Goal: Transaction & Acquisition: Purchase product/service

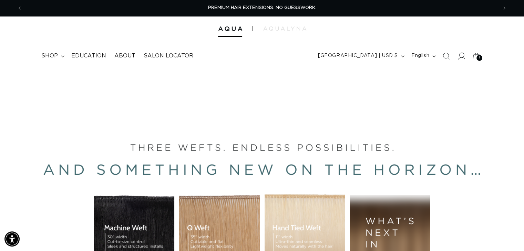
click at [462, 58] on icon at bounding box center [460, 55] width 7 height 7
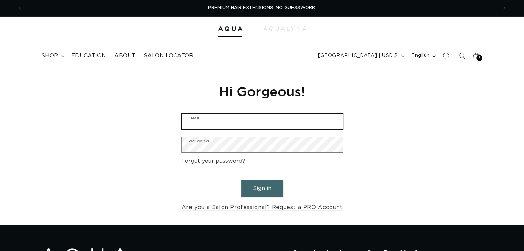
click at [241, 125] on input "Email" at bounding box center [261, 121] width 161 height 15
type input "coffeehappy2003@gmail.com"
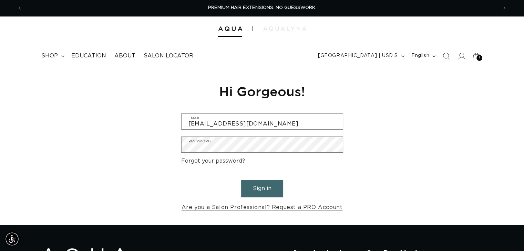
click at [272, 196] on button "Sign in" at bounding box center [262, 189] width 42 height 18
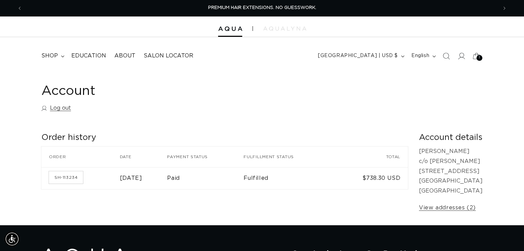
click at [99, 181] on td "SH-113234" at bounding box center [80, 178] width 78 height 22
click at [75, 178] on link "SH-113234" at bounding box center [66, 177] width 34 height 12
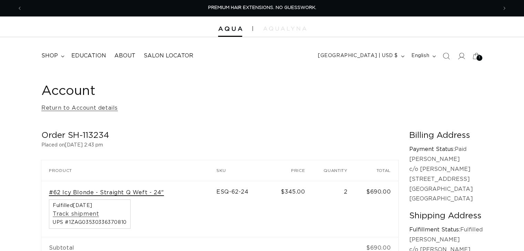
click at [145, 194] on link "#62 Icy Blonde - Straight Q Weft - 24"" at bounding box center [106, 192] width 115 height 7
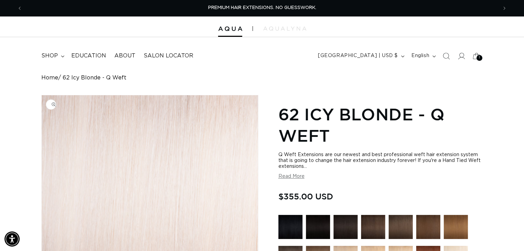
scroll to position [103, 0]
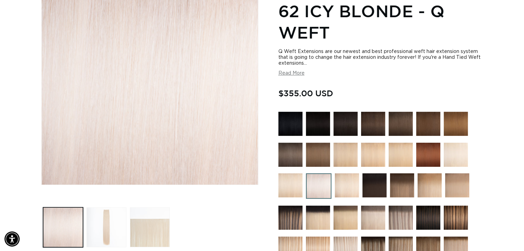
click at [402, 208] on img at bounding box center [400, 218] width 24 height 24
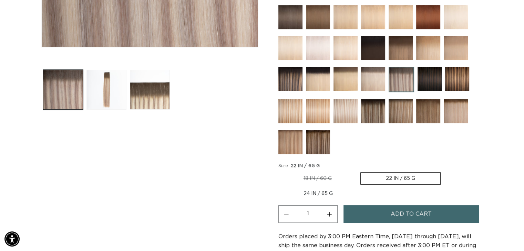
scroll to position [138, 0]
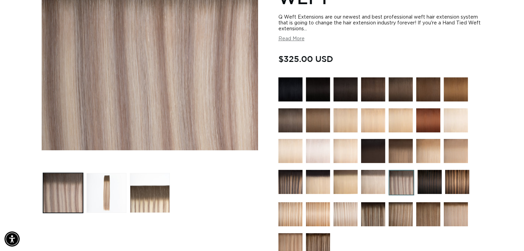
click at [295, 121] on img at bounding box center [290, 120] width 24 height 24
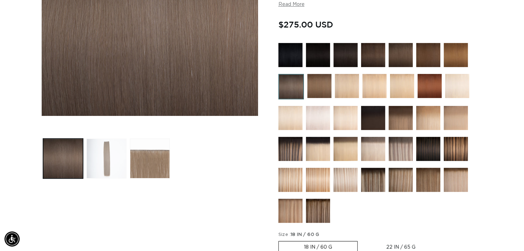
click at [107, 141] on button "Load image 2 in gallery view" at bounding box center [106, 159] width 40 height 40
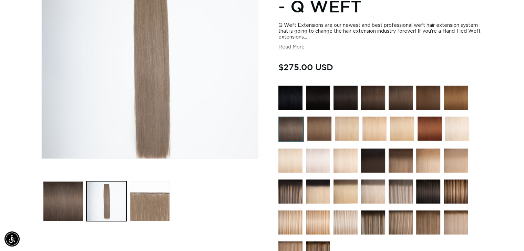
scroll to position [95, 0]
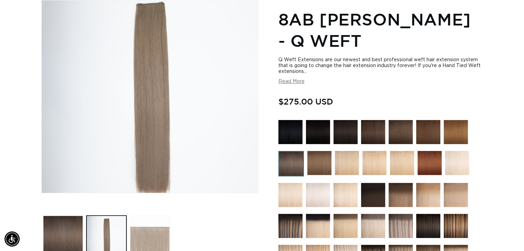
click at [148, 222] on button "Load image 3 in gallery view" at bounding box center [150, 236] width 40 height 40
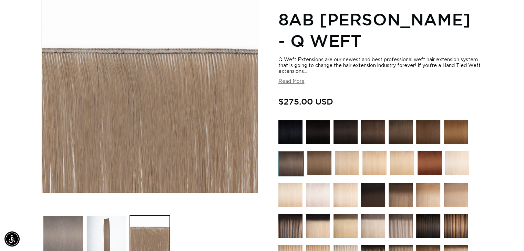
click at [71, 225] on button "Load image 1 in gallery view" at bounding box center [63, 236] width 40 height 40
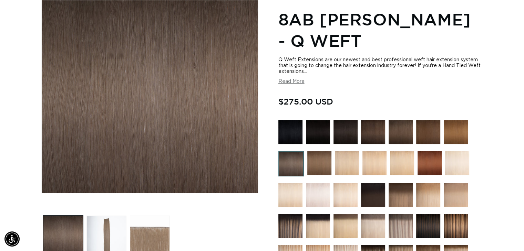
click at [405, 129] on img at bounding box center [400, 132] width 24 height 24
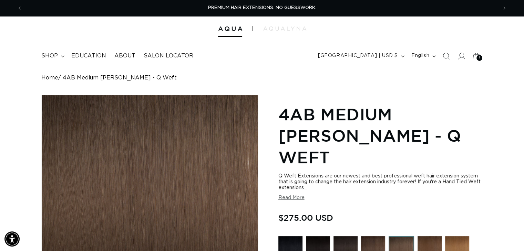
scroll to position [207, 0]
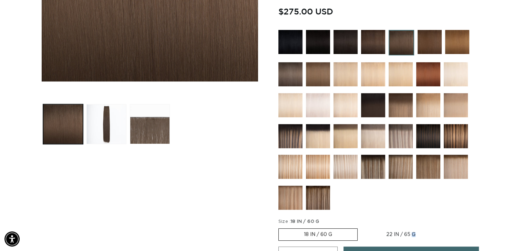
click at [397, 229] on label "22 IN / 65 G Variant sold out or unavailable" at bounding box center [401, 235] width 80 height 12
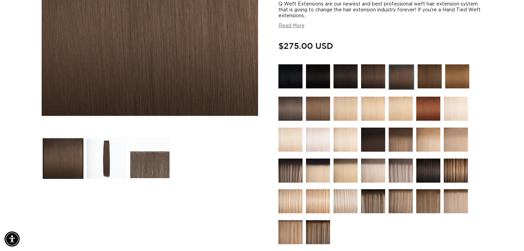
scroll to position [275, 0]
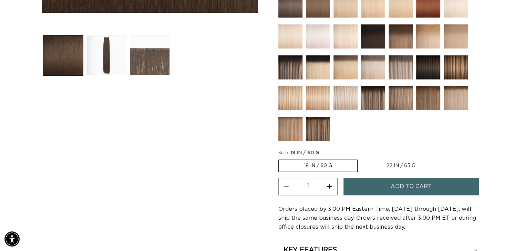
click at [407, 160] on label "22 IN / 65 G Variant sold out or unavailable" at bounding box center [401, 166] width 80 height 12
click at [361, 158] on input "22 IN / 65 G Variant sold out or unavailable" at bounding box center [361, 158] width 0 height 0
radio input "true"
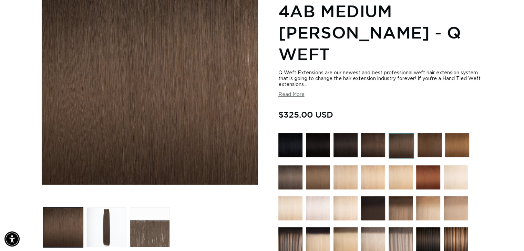
scroll to position [241, 0]
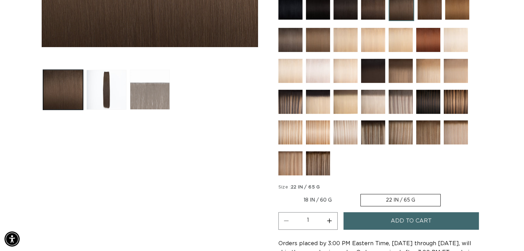
click at [144, 74] on button "Load image 3 in gallery view" at bounding box center [150, 90] width 40 height 40
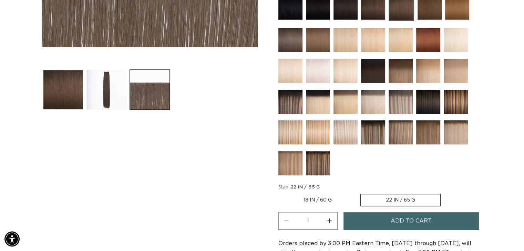
scroll to position [95, 0]
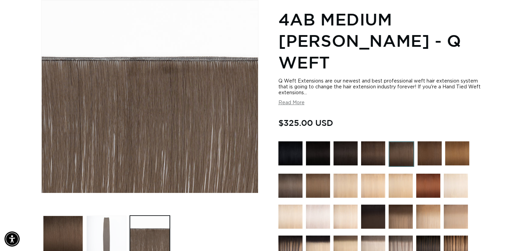
click at [102, 222] on button "Load image 2 in gallery view" at bounding box center [106, 236] width 40 height 40
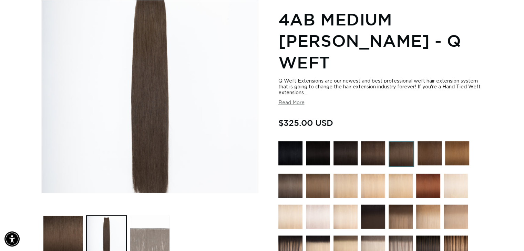
click at [166, 226] on button "Load image 3 in gallery view" at bounding box center [150, 236] width 40 height 40
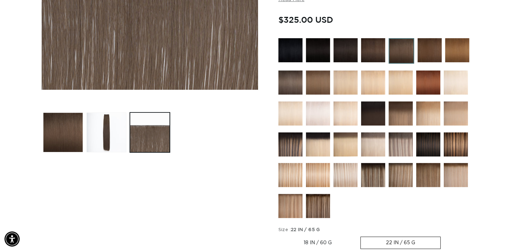
scroll to position [164, 0]
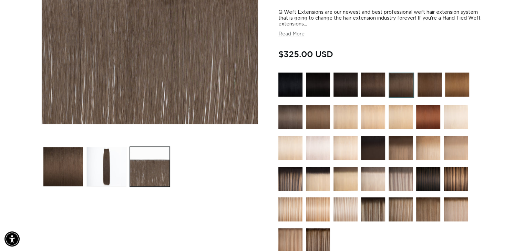
click at [399, 167] on img at bounding box center [400, 179] width 24 height 24
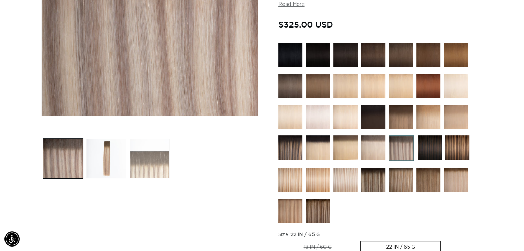
click at [145, 152] on button "Load image 3 in gallery view" at bounding box center [150, 159] width 40 height 40
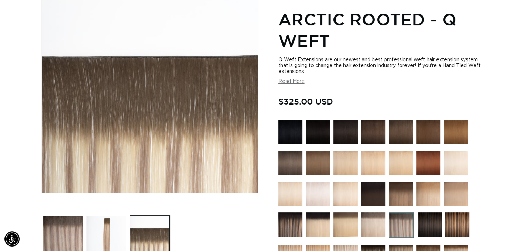
scroll to position [233, 0]
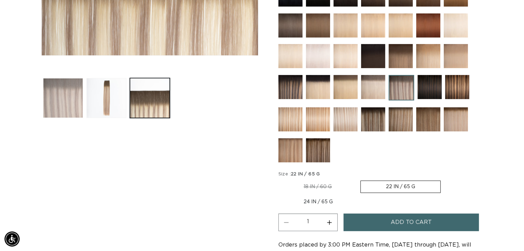
click at [69, 97] on button "Load image 1 in gallery view" at bounding box center [63, 98] width 40 height 40
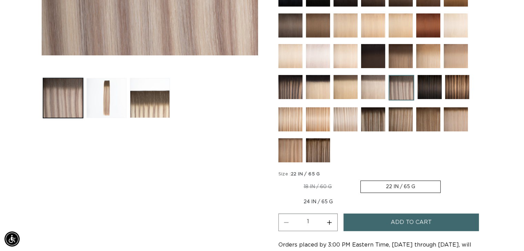
scroll to position [95, 0]
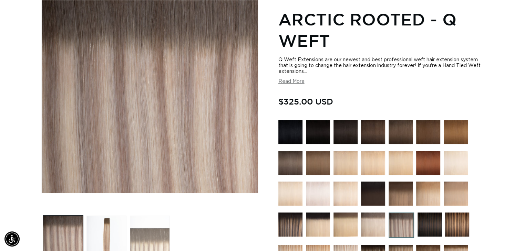
click at [155, 217] on button "Load image 3 in gallery view" at bounding box center [150, 236] width 40 height 40
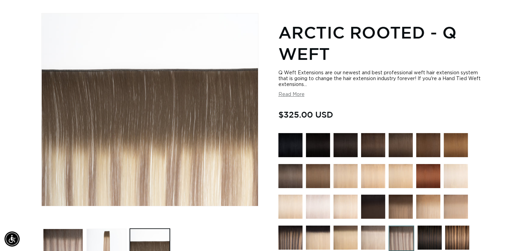
scroll to position [0, 0]
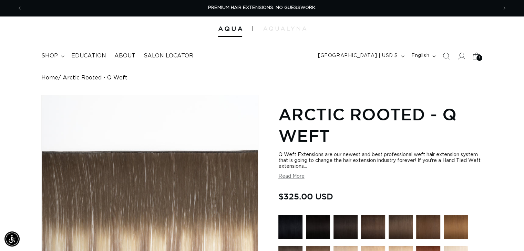
click at [478, 59] on span "1" at bounding box center [478, 58] width 1 height 6
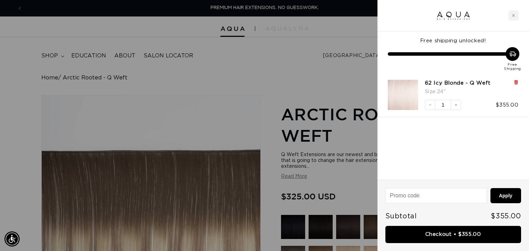
click at [515, 82] on icon at bounding box center [515, 82] width 3 height 3
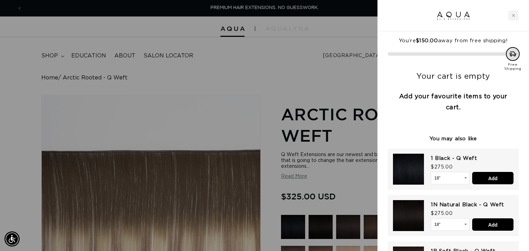
click at [292, 80] on div at bounding box center [264, 125] width 529 height 251
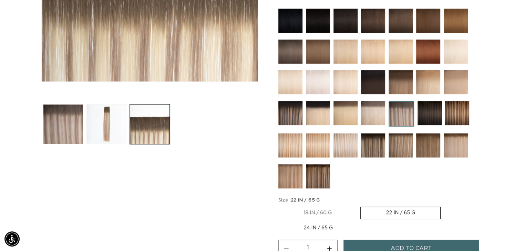
scroll to position [275, 0]
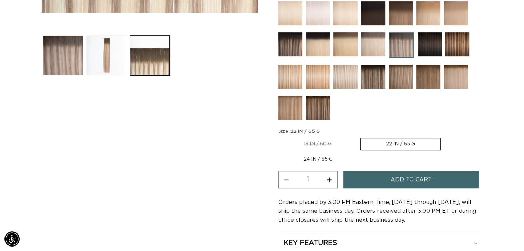
click at [395, 141] on label "22 IN / 65 G Variant sold out or unavailable" at bounding box center [400, 144] width 80 height 12
click at [360, 137] on input "22 IN / 65 G Variant sold out or unavailable" at bounding box center [360, 137] width 0 height 0
click at [399, 173] on span "Add to cart" at bounding box center [410, 180] width 41 height 18
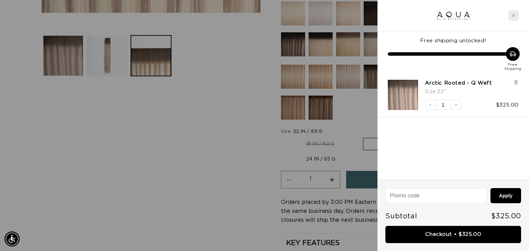
click at [514, 15] on icon "Close cart" at bounding box center [513, 15] width 3 height 3
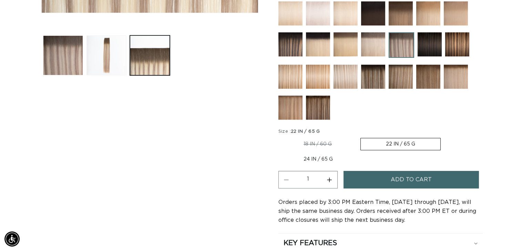
scroll to position [138, 0]
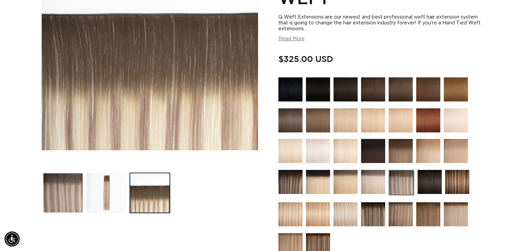
click at [401, 87] on img at bounding box center [400, 89] width 24 height 24
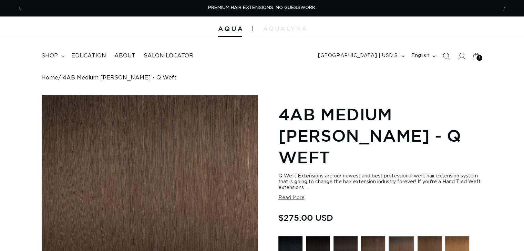
scroll to position [138, 0]
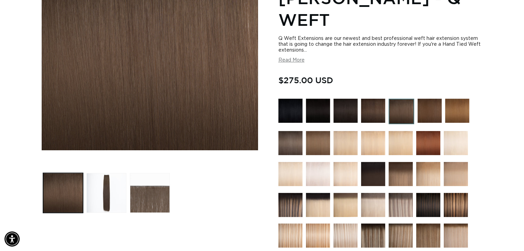
click at [286, 131] on img at bounding box center [290, 143] width 24 height 24
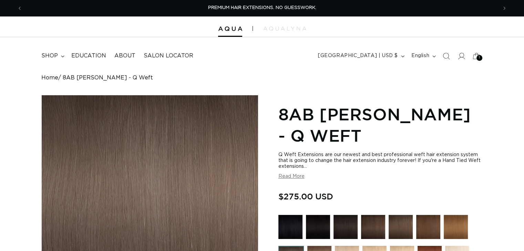
scroll to position [103, 0]
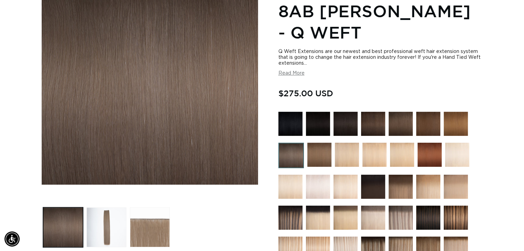
click at [399, 119] on img at bounding box center [400, 124] width 24 height 24
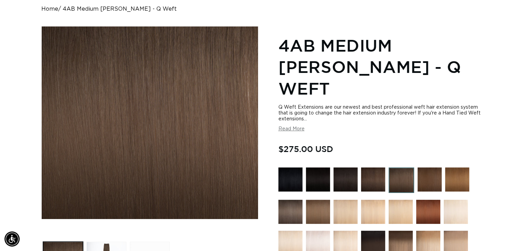
scroll to position [103, 0]
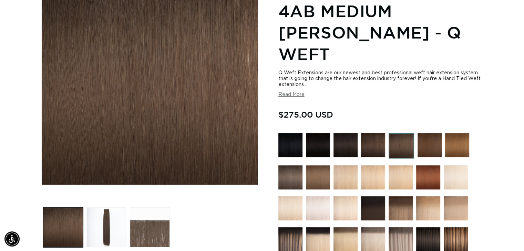
click at [296, 166] on img at bounding box center [290, 178] width 24 height 24
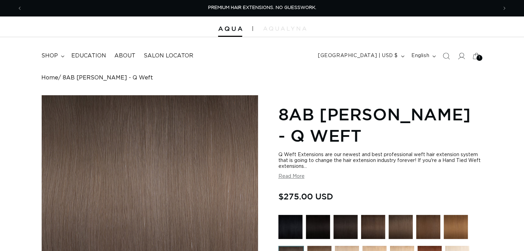
scroll to position [103, 0]
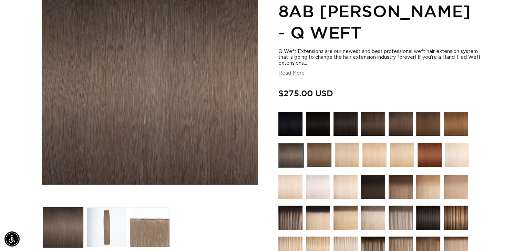
click at [401, 122] on img at bounding box center [400, 124] width 24 height 24
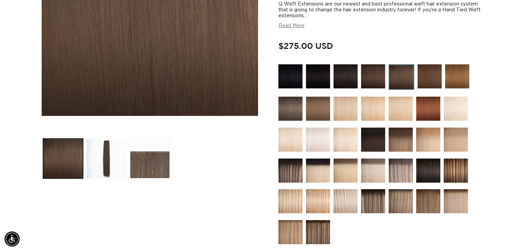
scroll to position [275, 0]
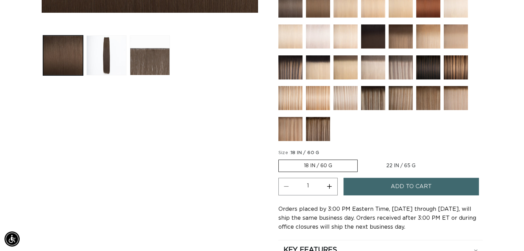
click at [400, 160] on label "22 IN / 65 G Variant sold out or unavailable" at bounding box center [401, 166] width 80 height 12
click at [361, 158] on input "22 IN / 65 G Variant sold out or unavailable" at bounding box center [361, 158] width 0 height 0
radio input "true"
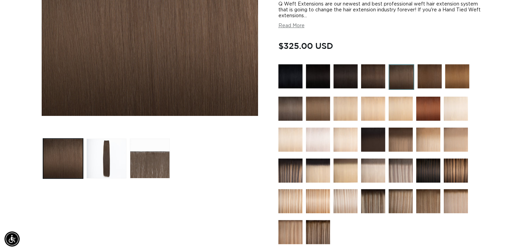
scroll to position [103, 0]
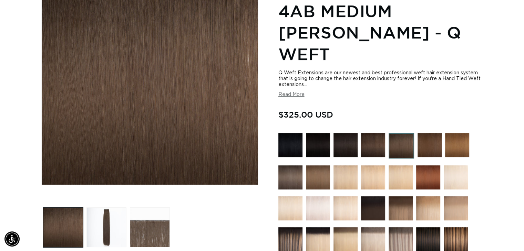
click at [298, 166] on img at bounding box center [290, 178] width 24 height 24
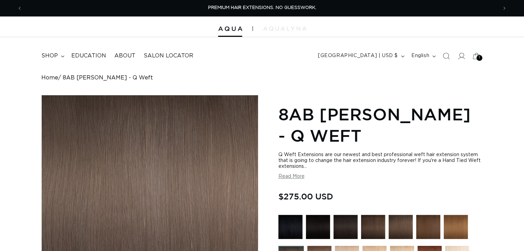
scroll to position [138, 0]
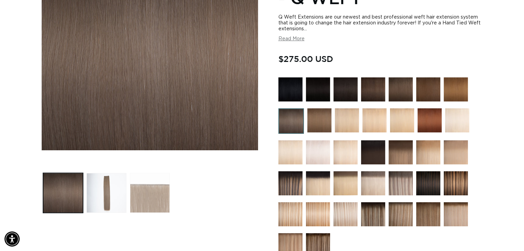
click at [143, 186] on button "Load image 3 in gallery view" at bounding box center [150, 193] width 40 height 40
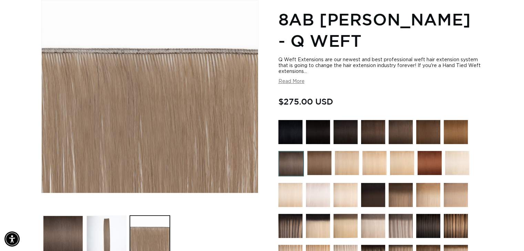
click at [292, 78] on div "Q Weft Extensions are our newest and best professional weft hair extension syst…" at bounding box center [380, 71] width 204 height 28
click at [292, 81] on button "Read More" at bounding box center [291, 82] width 26 height 6
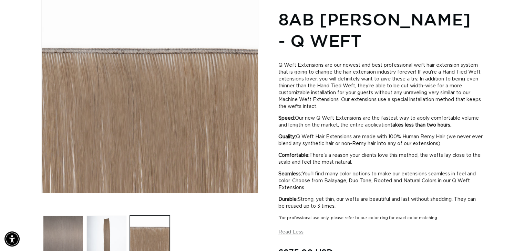
click at [79, 218] on button "Load image 1 in gallery view" at bounding box center [63, 236] width 40 height 40
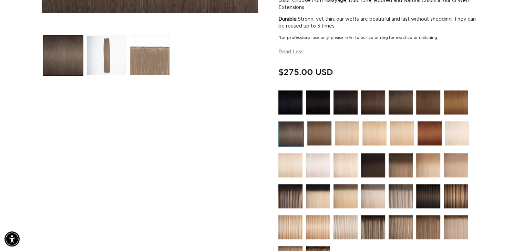
scroll to position [447, 0]
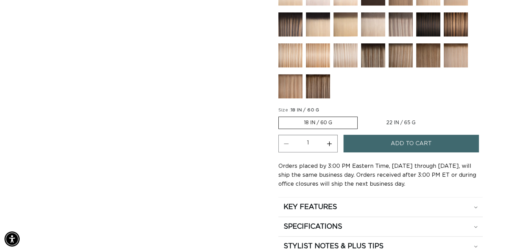
click at [407, 126] on label "22 IN / 65 G Variant sold out or unavailable" at bounding box center [401, 123] width 80 height 12
click at [361, 116] on input "22 IN / 65 G Variant sold out or unavailable" at bounding box center [361, 115] width 0 height 0
radio input "true"
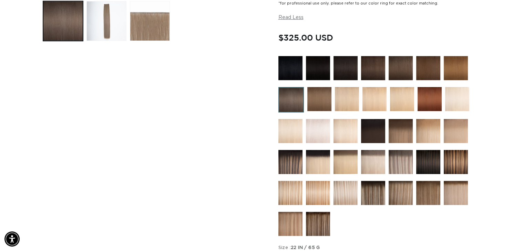
scroll to position [172, 0]
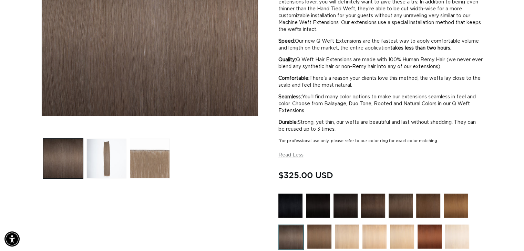
click at [394, 206] on img at bounding box center [400, 206] width 24 height 24
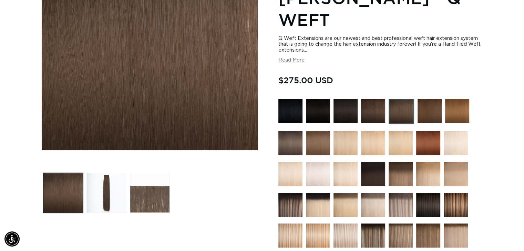
scroll to position [310, 0]
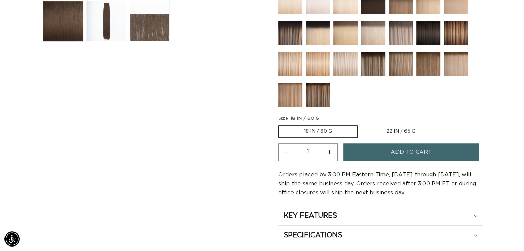
click at [410, 126] on label "22 IN / 65 G Variant sold out or unavailable" at bounding box center [401, 132] width 80 height 12
click at [361, 124] on input "22 IN / 65 G Variant sold out or unavailable" at bounding box center [361, 124] width 0 height 0
radio input "true"
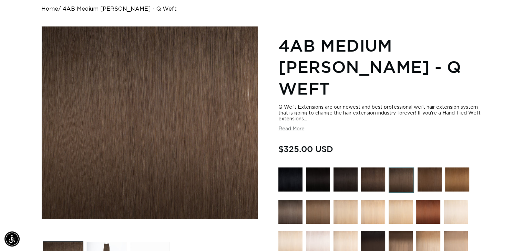
scroll to position [34, 0]
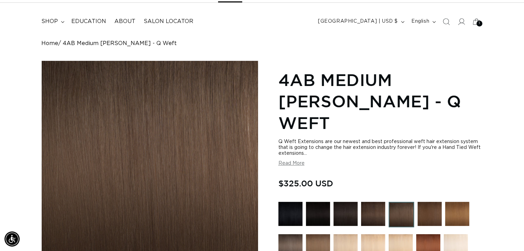
click at [296, 234] on img at bounding box center [290, 246] width 24 height 24
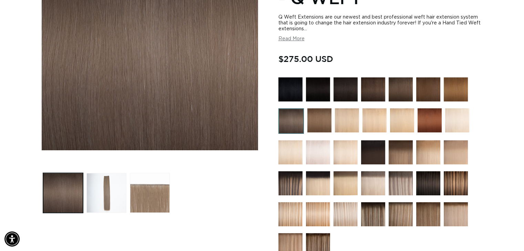
scroll to position [207, 0]
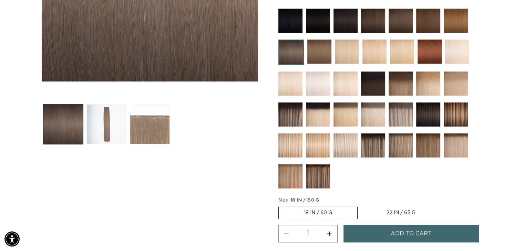
click at [394, 212] on label "22 IN / 65 G Variant sold out or unavailable" at bounding box center [401, 213] width 80 height 12
click at [361, 206] on input "22 IN / 65 G Variant sold out or unavailable" at bounding box center [361, 206] width 0 height 0
radio input "true"
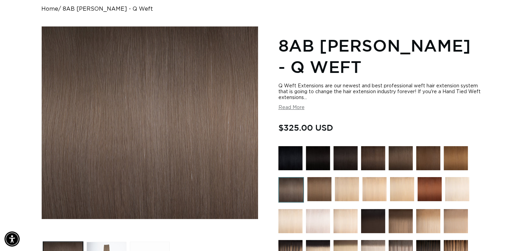
scroll to position [138, 0]
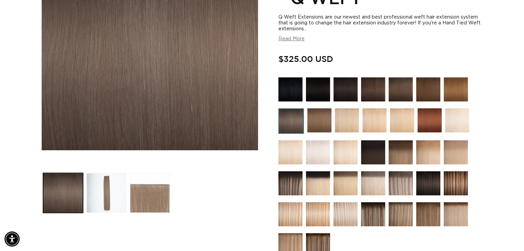
click at [408, 184] on img at bounding box center [400, 183] width 24 height 24
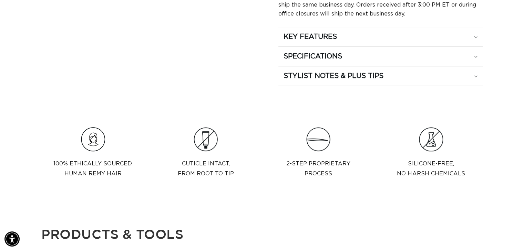
scroll to position [344, 0]
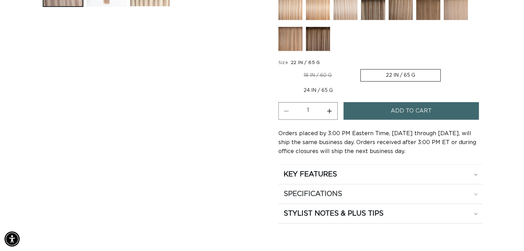
click at [360, 190] on div "SPECIFICATIONS" at bounding box center [380, 194] width 194 height 9
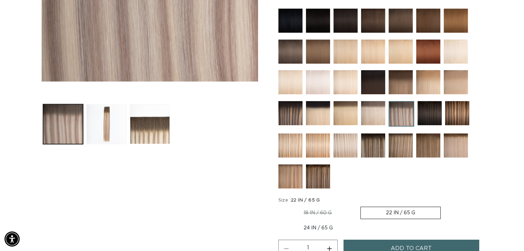
scroll to position [103, 0]
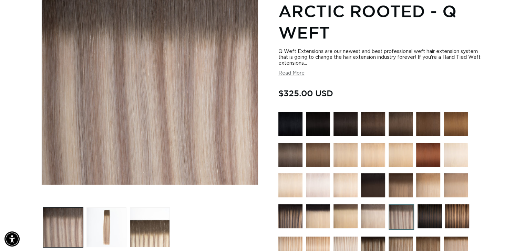
click at [287, 159] on img at bounding box center [290, 155] width 24 height 24
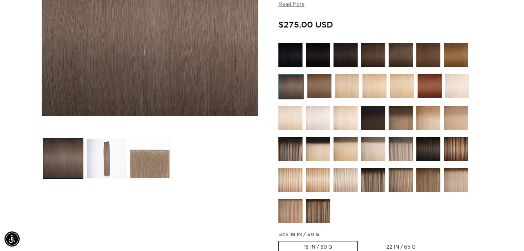
scroll to position [207, 0]
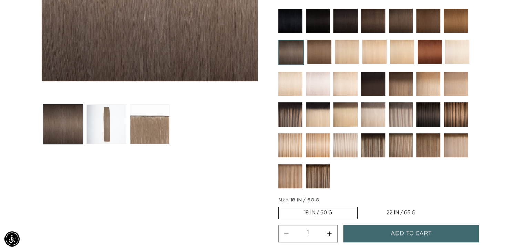
click at [401, 208] on label "22 IN / 65 G Variant sold out or unavailable" at bounding box center [401, 213] width 80 height 12
click at [361, 206] on input "22 IN / 65 G Variant sold out or unavailable" at bounding box center [361, 206] width 0 height 0
radio input "true"
click at [420, 231] on span "Add to cart" at bounding box center [410, 234] width 41 height 18
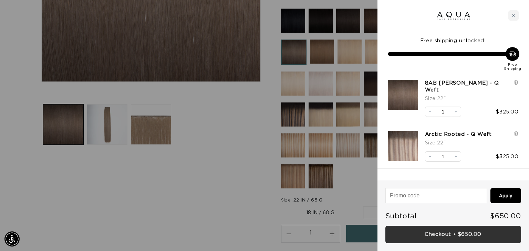
click at [424, 234] on link "Checkout • $650.00" at bounding box center [453, 235] width 136 height 18
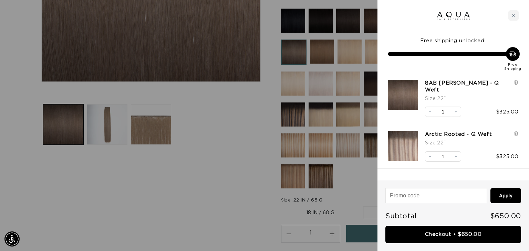
click at [203, 135] on div at bounding box center [264, 125] width 529 height 251
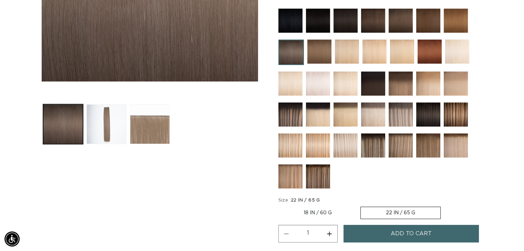
scroll to position [103, 0]
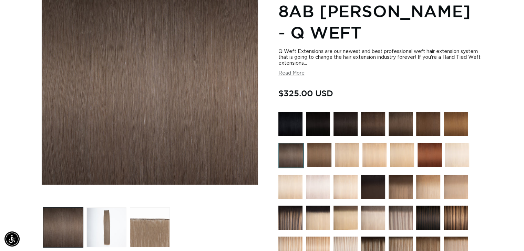
click at [286, 150] on img at bounding box center [290, 155] width 25 height 25
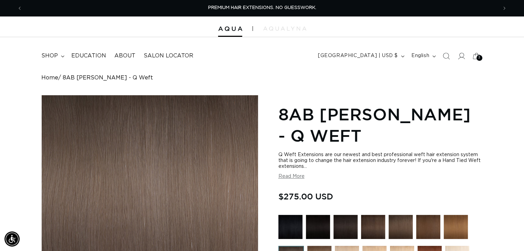
click at [450, 223] on img at bounding box center [455, 227] width 24 height 24
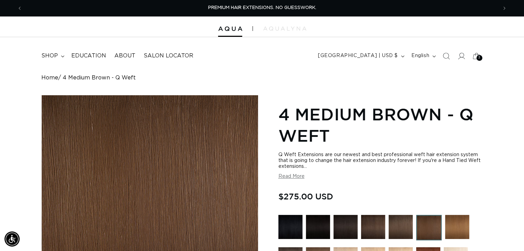
scroll to position [103, 0]
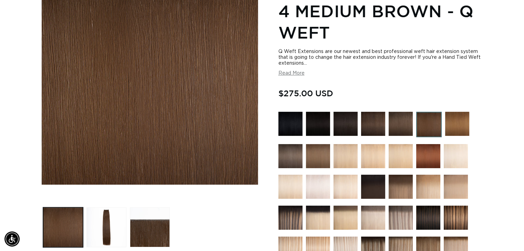
click at [453, 134] on img at bounding box center [457, 124] width 24 height 24
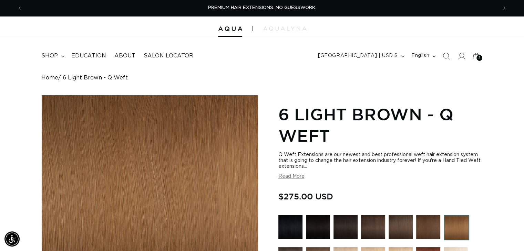
scroll to position [34, 0]
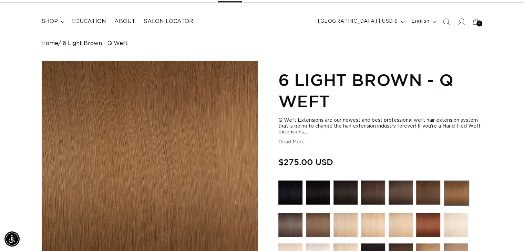
click at [409, 193] on img at bounding box center [400, 193] width 24 height 24
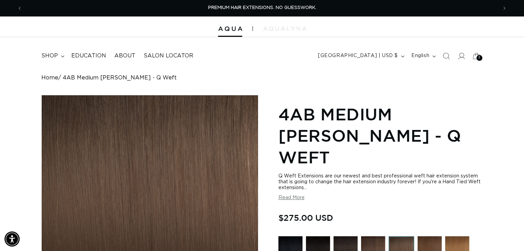
scroll to position [34, 0]
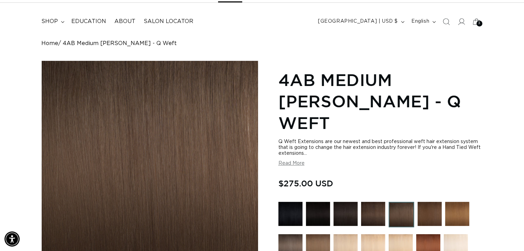
click at [297, 234] on img at bounding box center [290, 246] width 24 height 24
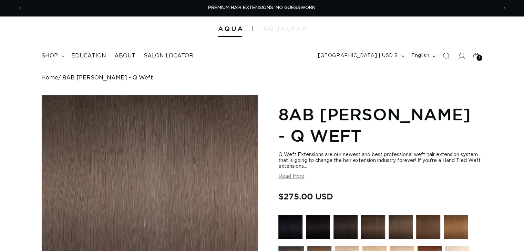
scroll to position [138, 0]
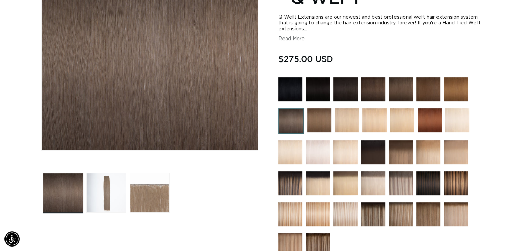
click at [425, 183] on img at bounding box center [428, 183] width 24 height 24
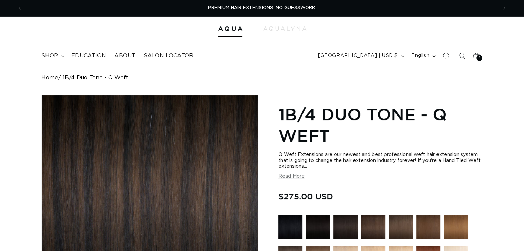
scroll to position [103, 0]
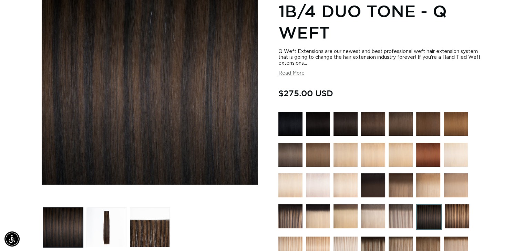
click at [372, 178] on img at bounding box center [373, 185] width 24 height 24
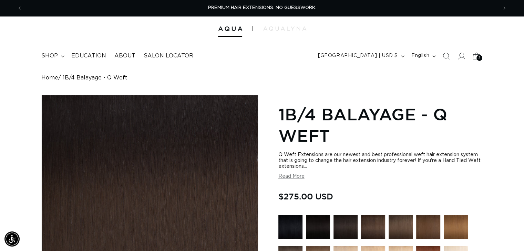
click at [475, 57] on icon at bounding box center [476, 56] width 16 height 16
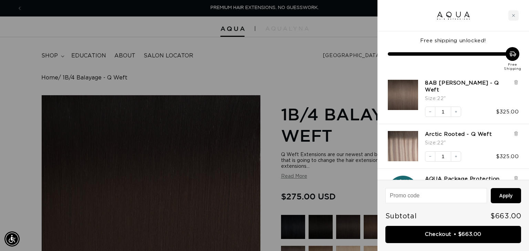
scroll to position [33, 0]
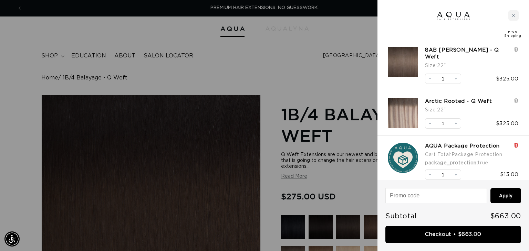
click at [514, 143] on icon at bounding box center [515, 145] width 5 height 5
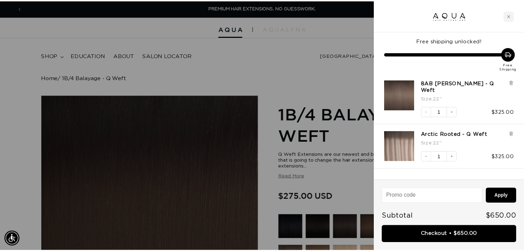
scroll to position [0, 0]
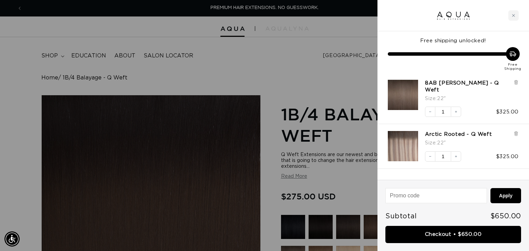
click at [325, 59] on div at bounding box center [264, 125] width 529 height 251
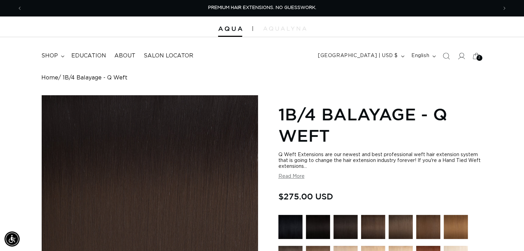
click at [399, 224] on img at bounding box center [400, 227] width 24 height 24
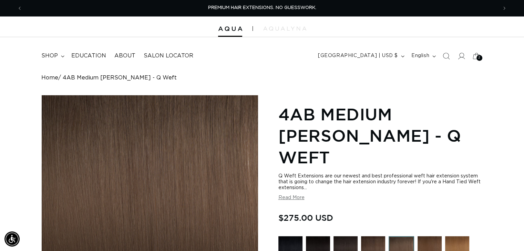
scroll to position [103, 0]
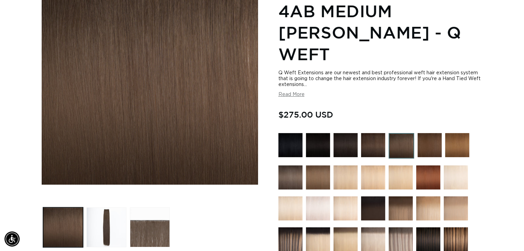
click at [377, 197] on img at bounding box center [373, 209] width 24 height 24
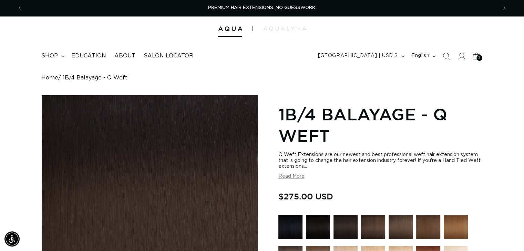
click at [475, 58] on icon at bounding box center [476, 56] width 16 height 16
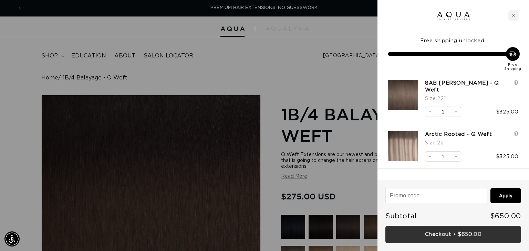
click at [441, 236] on link "Checkout • $650.00" at bounding box center [453, 235] width 136 height 18
